Goal: Communication & Community: Answer question/provide support

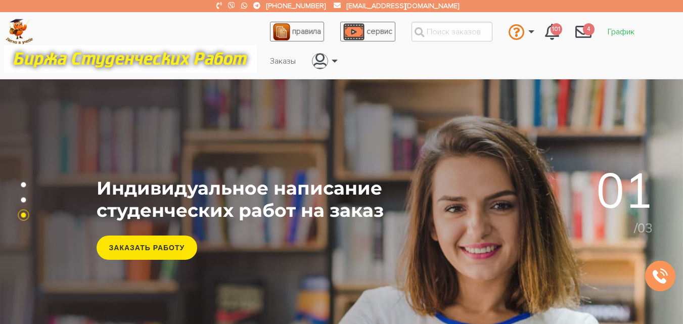
click at [617, 31] on link "График" at bounding box center [621, 31] width 43 height 19
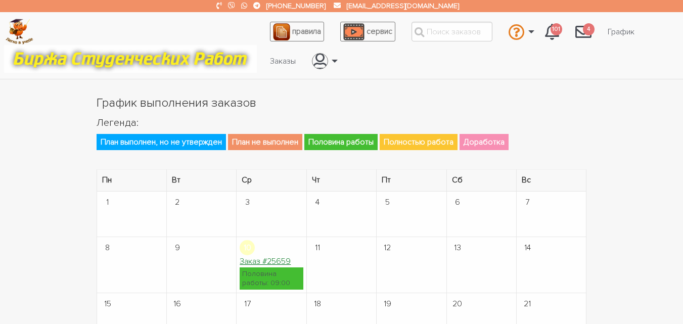
click at [280, 263] on link "Заказ #25659" at bounding box center [265, 261] width 51 height 10
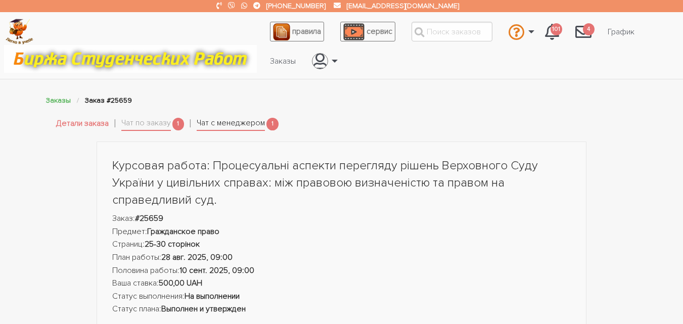
click at [239, 125] on link "Чат с менеджером" at bounding box center [231, 124] width 68 height 14
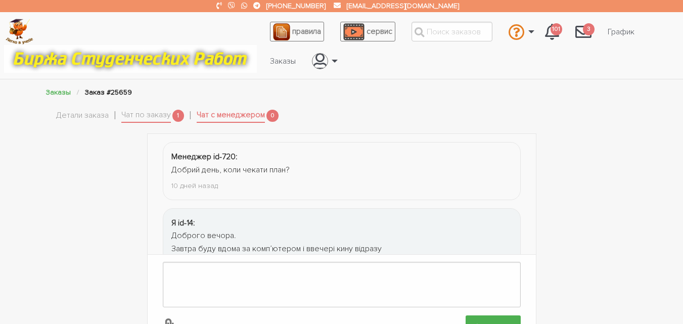
scroll to position [172, 0]
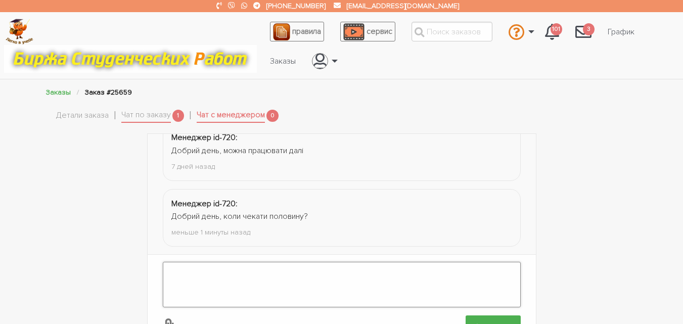
click at [250, 274] on textarea at bounding box center [342, 285] width 358 height 46
click at [149, 119] on link "Чат по заказу" at bounding box center [146, 116] width 50 height 14
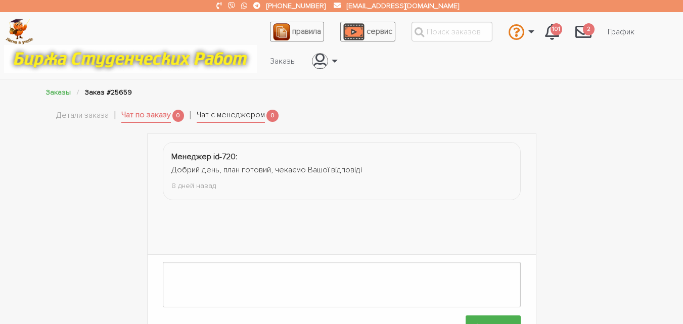
click at [213, 115] on link "Чат с менеджером" at bounding box center [231, 116] width 68 height 14
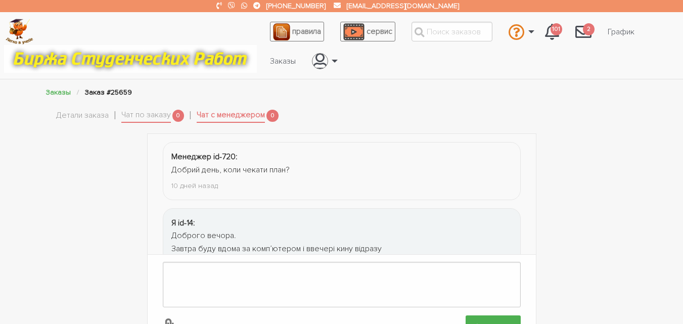
scroll to position [172, 0]
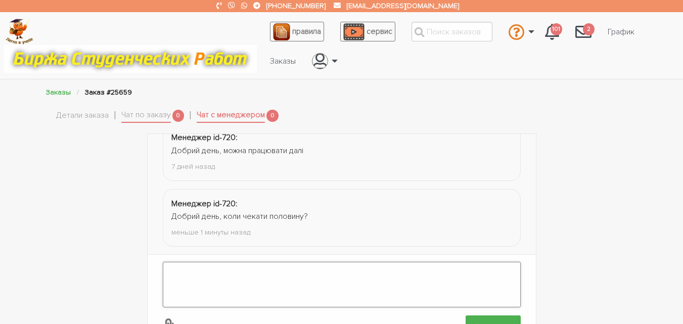
click at [273, 264] on textarea at bounding box center [342, 285] width 358 height 46
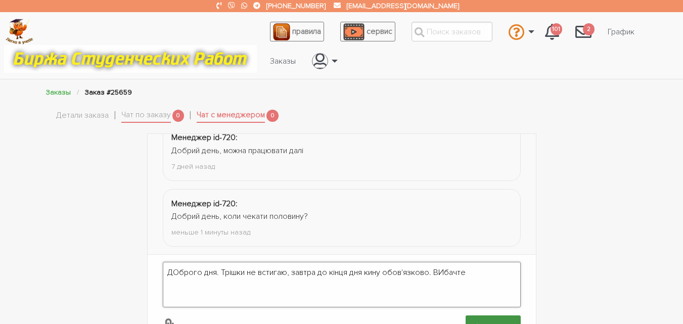
type textarea "ДОброго дня. Трішки не встигаю, завтра до кінця дня кину обов'язково. ВИбачте"
click at [489, 316] on input "Отправить" at bounding box center [493, 327] width 55 height 23
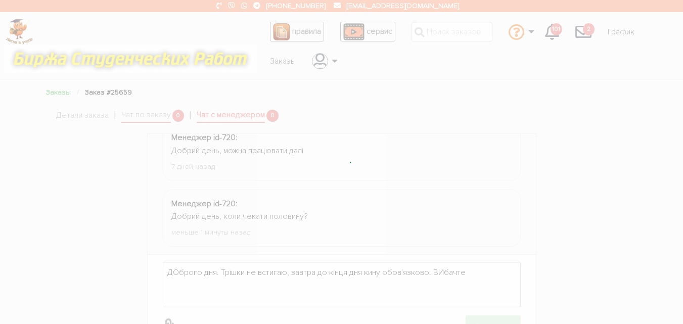
scroll to position [238, 0]
